Goal: Task Accomplishment & Management: Manage account settings

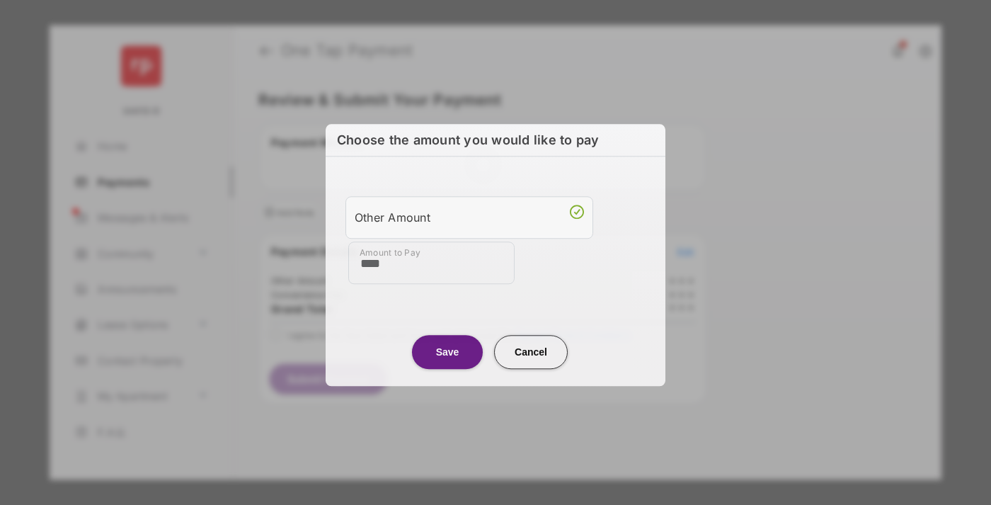
type input "****"
click at [448, 351] on button "Save" at bounding box center [447, 352] width 71 height 34
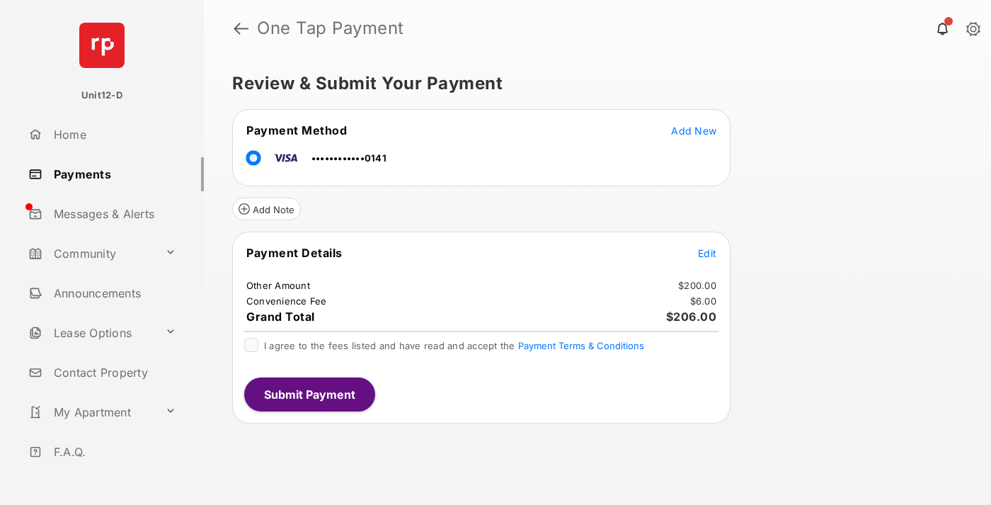
click at [707, 253] on span "Edit" at bounding box center [707, 253] width 18 height 12
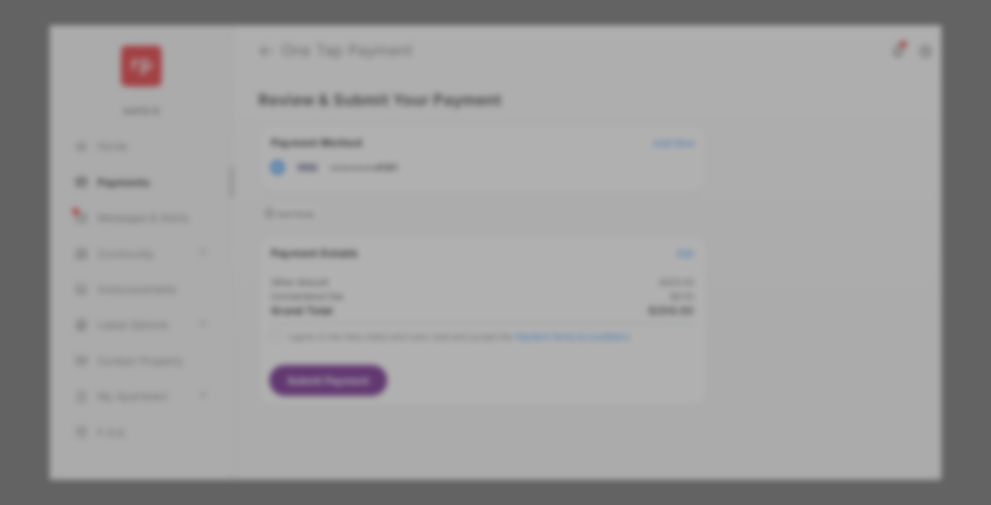
click at [448, 366] on button "Save" at bounding box center [447, 374] width 71 height 34
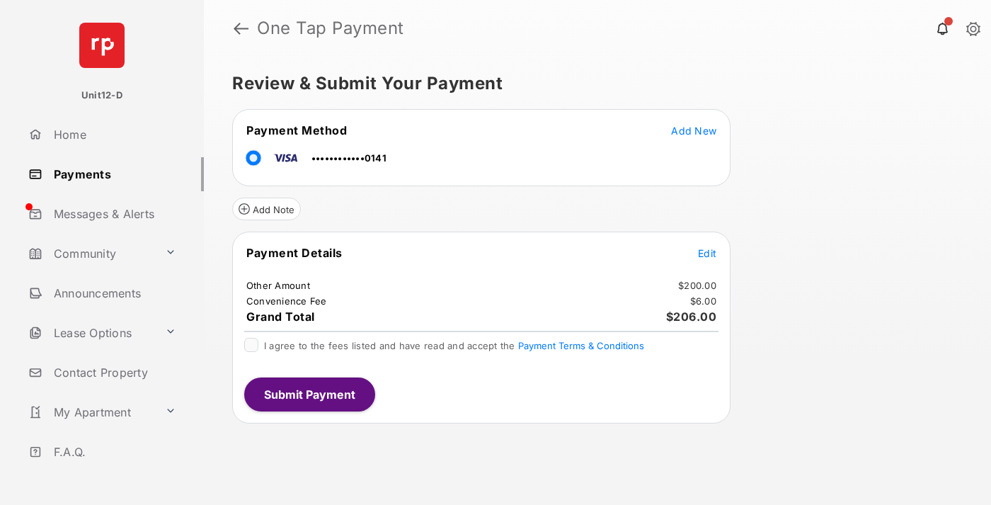
click at [309, 394] on button "Submit Payment" at bounding box center [309, 394] width 131 height 34
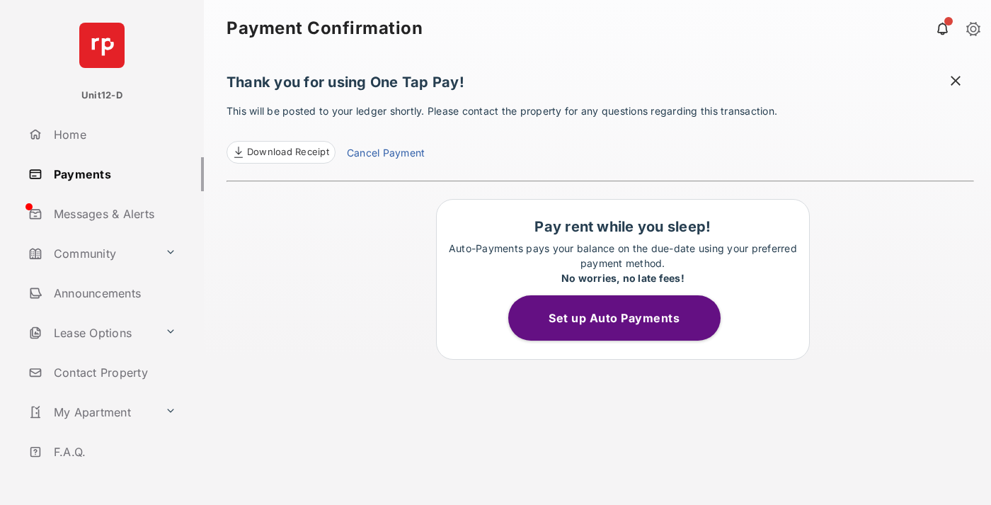
click at [622, 318] on button "Set up Auto Payments" at bounding box center [614, 317] width 212 height 45
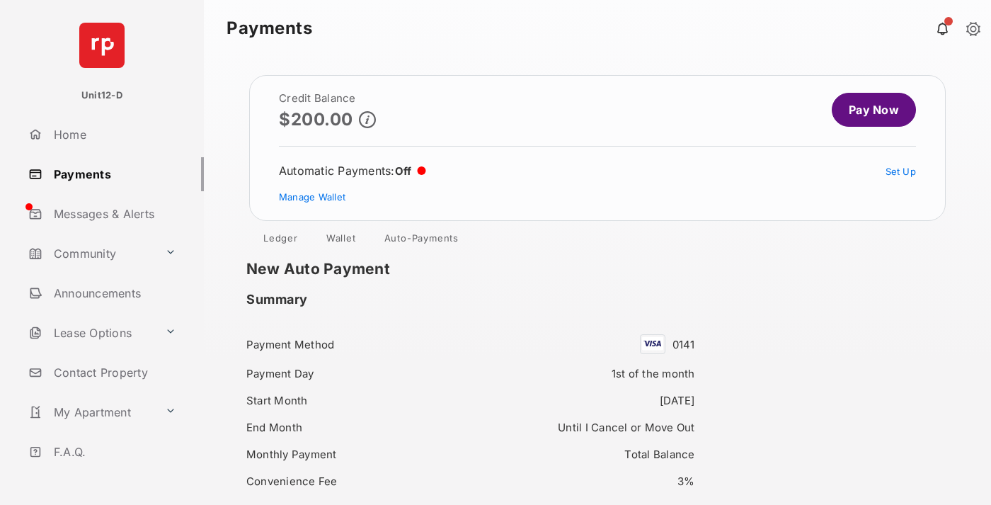
scroll to position [122, 0]
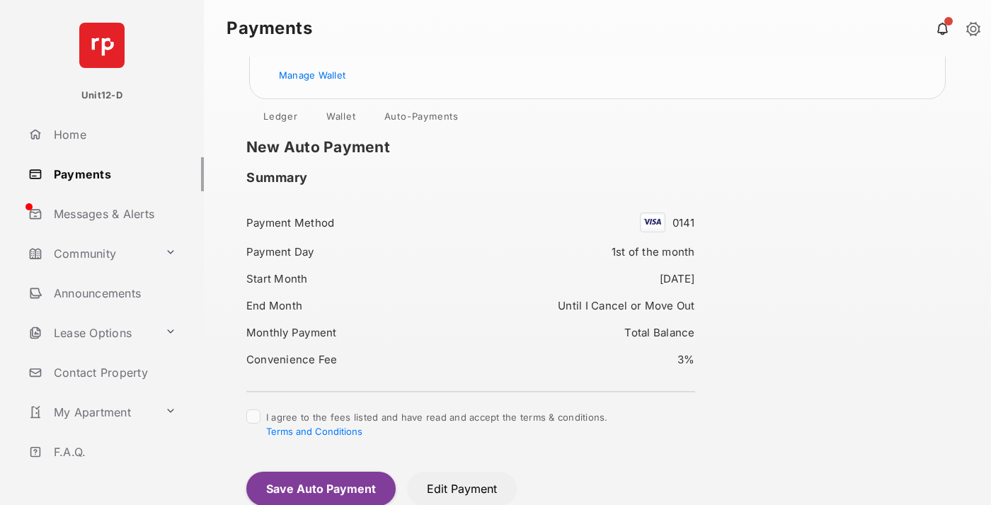
click at [320, 488] on button "Save Auto Payment" at bounding box center [320, 489] width 149 height 34
